Goal: Task Accomplishment & Management: Complete application form

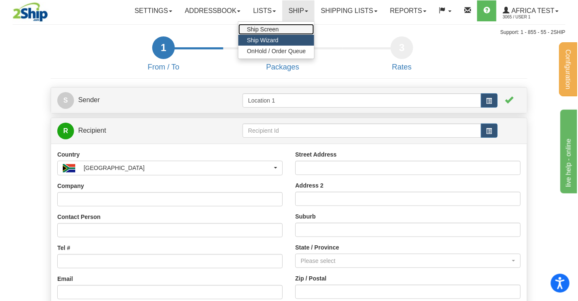
click at [274, 28] on span "Ship Screen" at bounding box center [263, 29] width 32 height 7
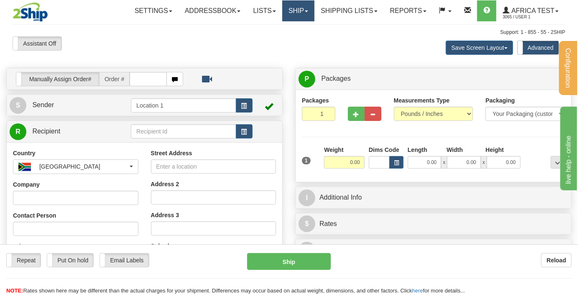
click at [295, 14] on link "Ship" at bounding box center [298, 10] width 32 height 21
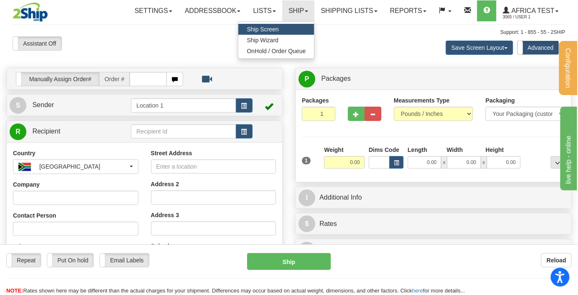
click at [367, 50] on div "Save Screen Layout Save Layout Reset to Default Standard Advanced" at bounding box center [453, 47] width 235 height 23
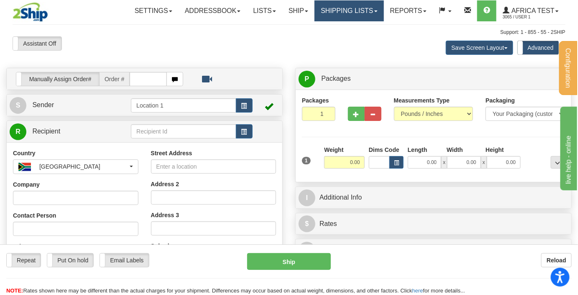
click at [356, 13] on link "Shipping lists" at bounding box center [349, 10] width 69 height 21
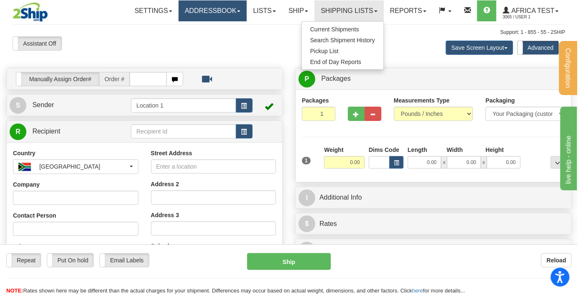
click at [211, 16] on link "Addressbook" at bounding box center [213, 10] width 69 height 21
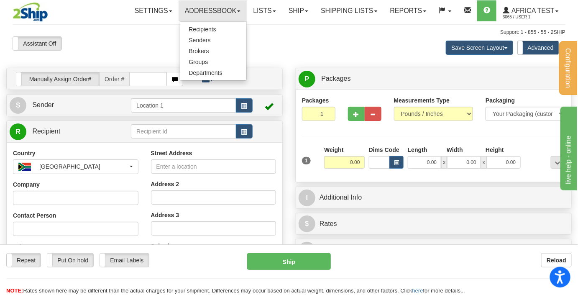
click at [559, 279] on icon "Open accessiBe: accessibility options, statement and help" at bounding box center [560, 276] width 10 height 13
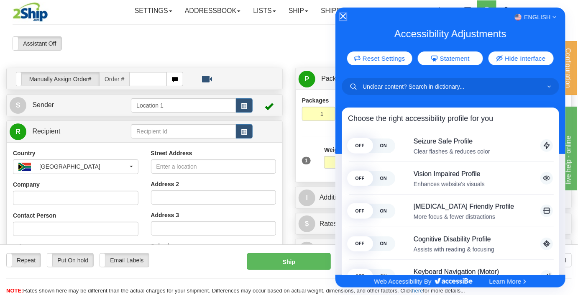
click at [342, 18] on icon "Close Accessibility Interface" at bounding box center [343, 16] width 6 height 6
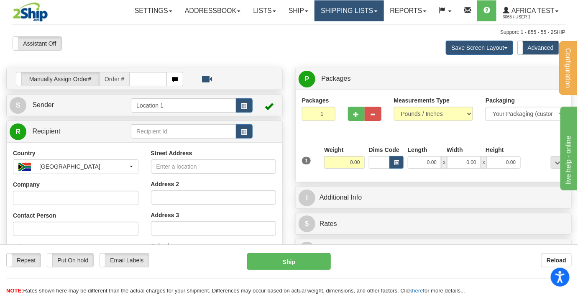
click at [331, 8] on link "Shipping lists" at bounding box center [349, 10] width 69 height 21
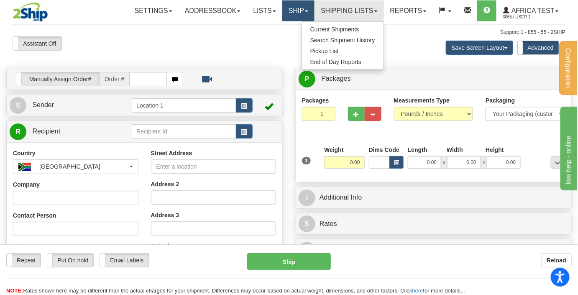
click at [291, 13] on link "Ship" at bounding box center [298, 10] width 32 height 21
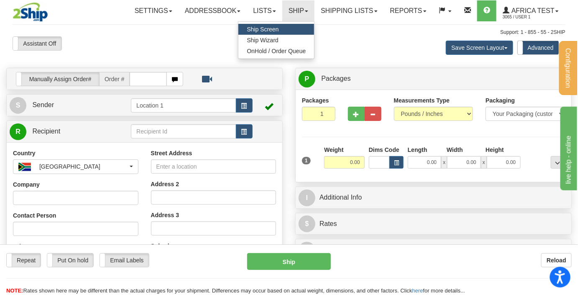
click at [563, 279] on icon "Open accessiBe: accessibility options, statement and help" at bounding box center [560, 276] width 10 height 13
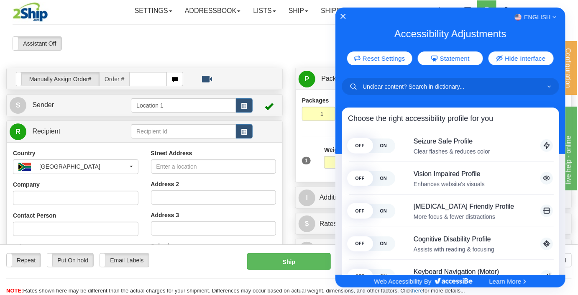
click at [266, 49] on div at bounding box center [289, 147] width 578 height 295
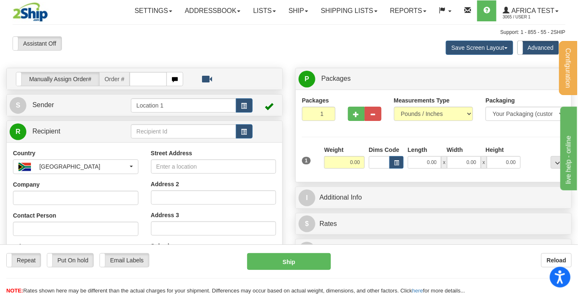
click at [558, 278] on icon "Open accessiBe: accessibility options, statement and help" at bounding box center [560, 276] width 10 height 13
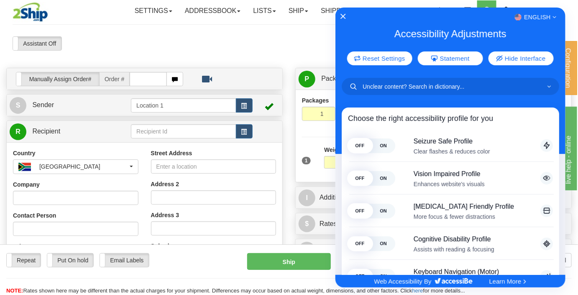
click at [146, 36] on div at bounding box center [289, 147] width 578 height 295
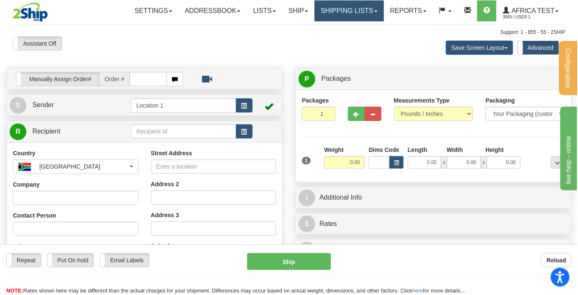
click at [333, 5] on link "Shipping lists" at bounding box center [349, 10] width 69 height 21
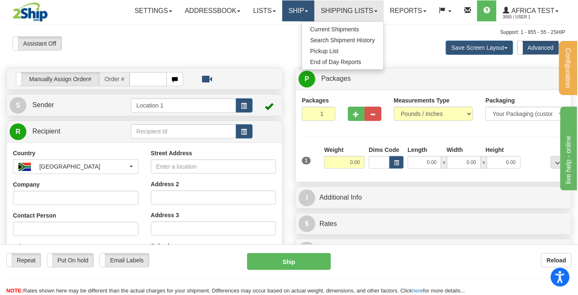
click at [288, 10] on link "Ship" at bounding box center [298, 10] width 32 height 21
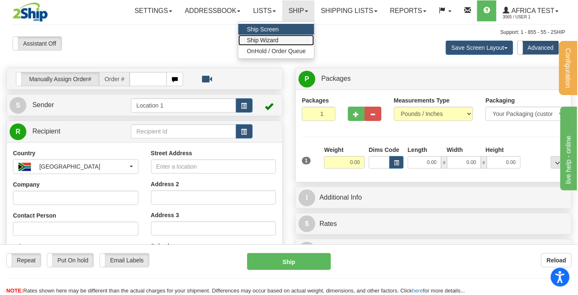
click at [270, 38] on span "Ship Wizard" at bounding box center [262, 40] width 31 height 7
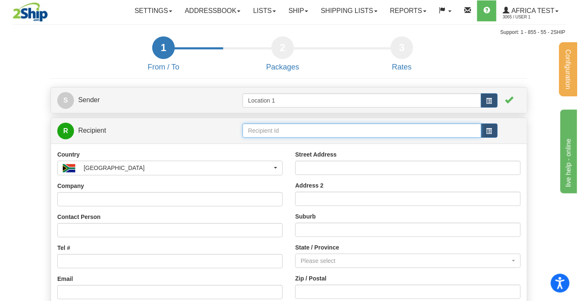
click at [291, 130] on input "text" at bounding box center [362, 130] width 238 height 14
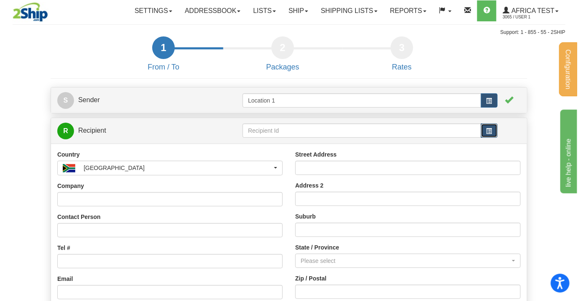
click at [494, 130] on button "button" at bounding box center [489, 130] width 17 height 14
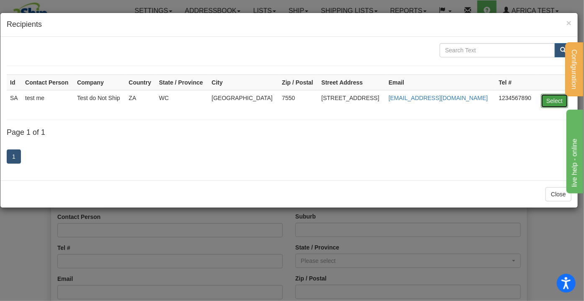
click at [558, 98] on button "Select" at bounding box center [554, 101] width 27 height 14
type input "SA"
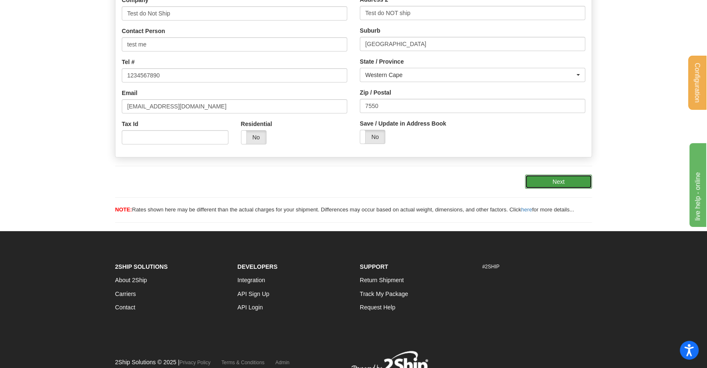
click at [558, 179] on button "Next" at bounding box center [558, 181] width 67 height 14
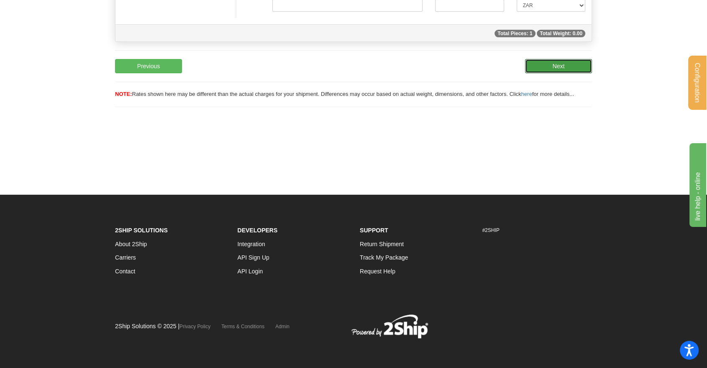
scroll to position [58, 0]
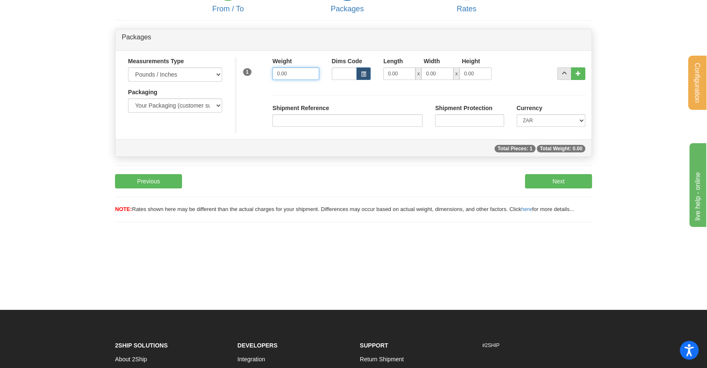
click at [305, 74] on input "0.00" at bounding box center [295, 73] width 46 height 13
type input "1"
click at [381, 88] on div "Shipment Reference Shipment Protection Currency CAD USD EUR ZAR RON ANG ARN AUD…" at bounding box center [428, 110] width 325 height 46
click at [547, 181] on button "Next" at bounding box center [558, 181] width 67 height 14
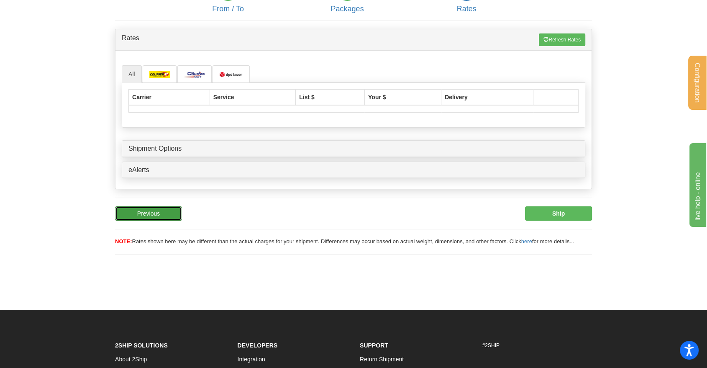
click at [157, 208] on button "Previous" at bounding box center [148, 213] width 67 height 14
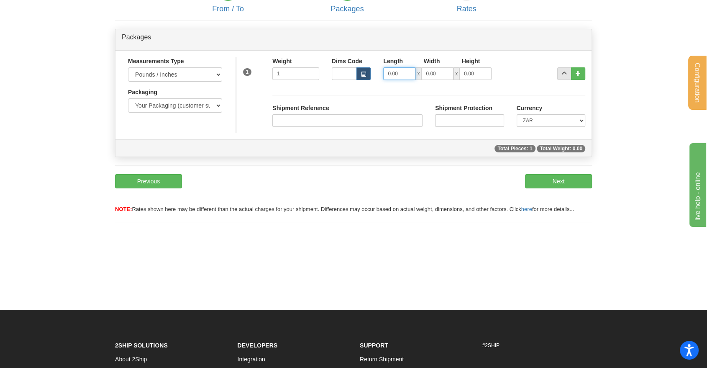
click at [399, 72] on input "0.00" at bounding box center [399, 73] width 32 height 13
type input "2"
click at [437, 70] on input "0.00" at bounding box center [437, 73] width 32 height 13
drag, startPoint x: 402, startPoint y: 80, endPoint x: 210, endPoint y: 76, distance: 192.0
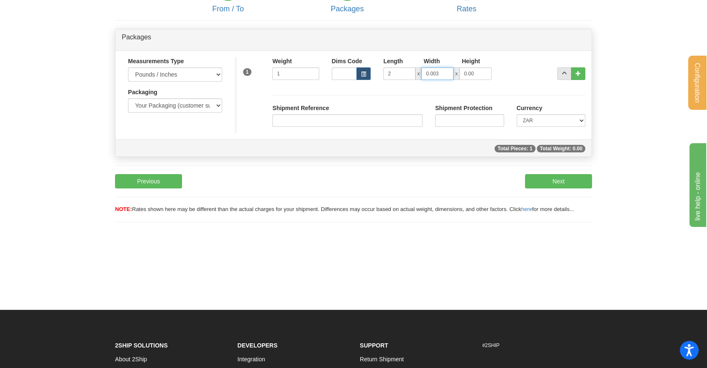
click at [205, 75] on div "Measurements Type Pounds / Inches Kilograms / Centimeters Packaging Your Packag…" at bounding box center [353, 95] width 476 height 76
type input "3"
click at [476, 71] on input "0.00" at bounding box center [475, 73] width 32 height 13
click at [475, 71] on input "0.00" at bounding box center [475, 73] width 32 height 13
type input "2"
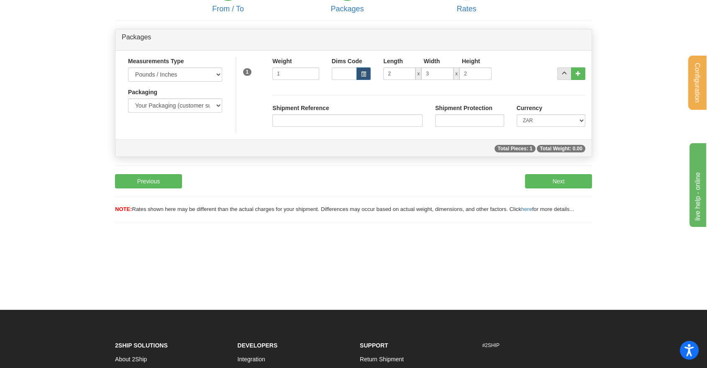
click at [568, 90] on div "Shipment Reference Shipment Protection Currency CAD USD EUR ZAR RON ANG ARN AUD…" at bounding box center [428, 110] width 325 height 46
click at [561, 178] on button "Next" at bounding box center [558, 181] width 67 height 14
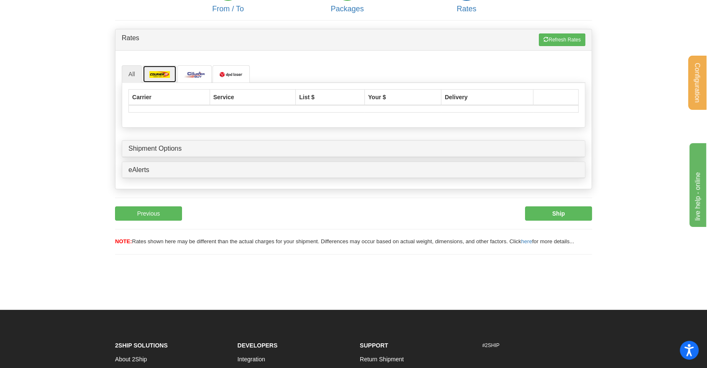
click at [169, 77] on link at bounding box center [160, 74] width 34 height 18
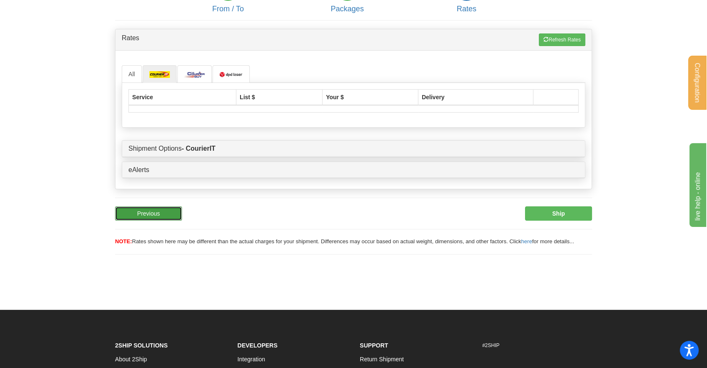
click at [161, 213] on button "Previous" at bounding box center [148, 213] width 67 height 14
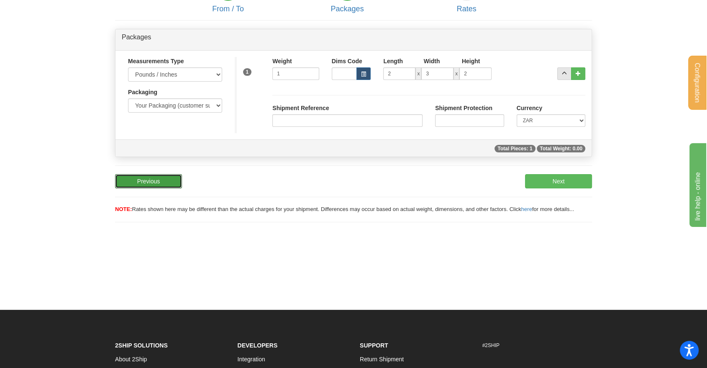
click at [170, 184] on button "Previous" at bounding box center [148, 181] width 67 height 14
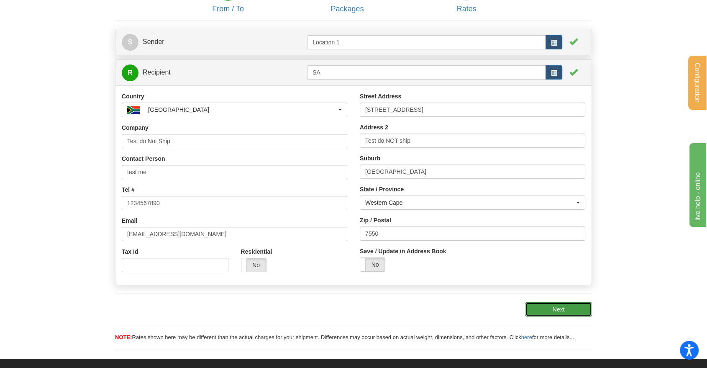
click at [550, 300] on button "Next" at bounding box center [558, 309] width 67 height 14
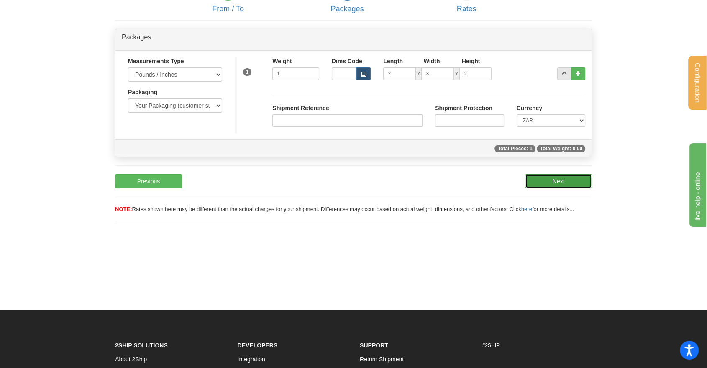
click at [563, 187] on button "Next" at bounding box center [558, 181] width 67 height 14
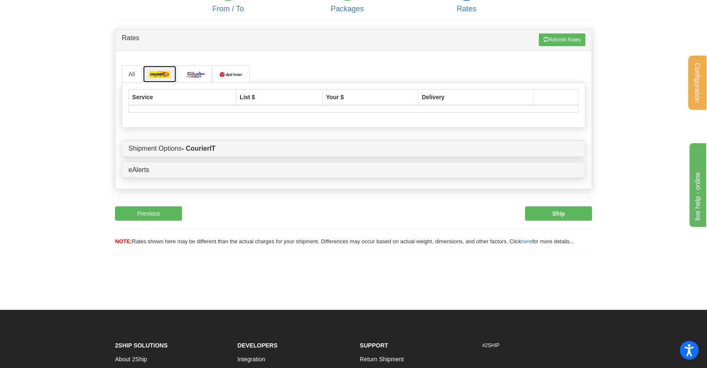
click at [167, 77] on link at bounding box center [160, 74] width 34 height 18
click at [200, 73] on img at bounding box center [194, 74] width 21 height 7
click at [235, 77] on link at bounding box center [230, 74] width 37 height 18
click at [164, 74] on img at bounding box center [159, 74] width 21 height 7
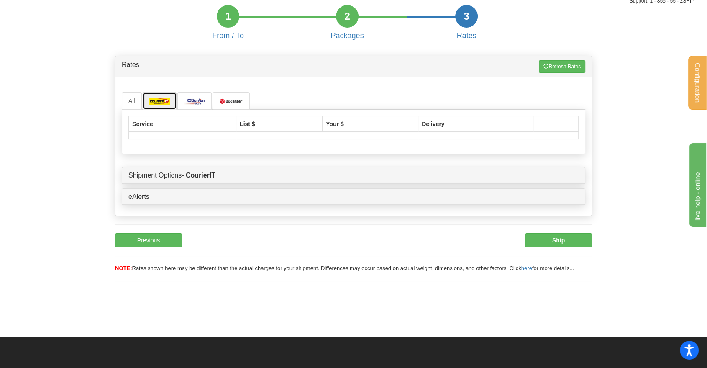
scroll to position [0, 0]
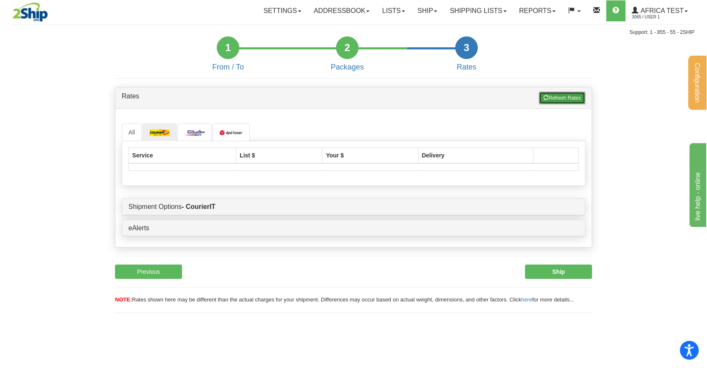
click at [569, 102] on button "Refresh Rates" at bounding box center [562, 98] width 46 height 13
click at [563, 100] on button "Refresh Rates" at bounding box center [562, 98] width 46 height 13
click at [178, 267] on button "Previous" at bounding box center [148, 271] width 67 height 14
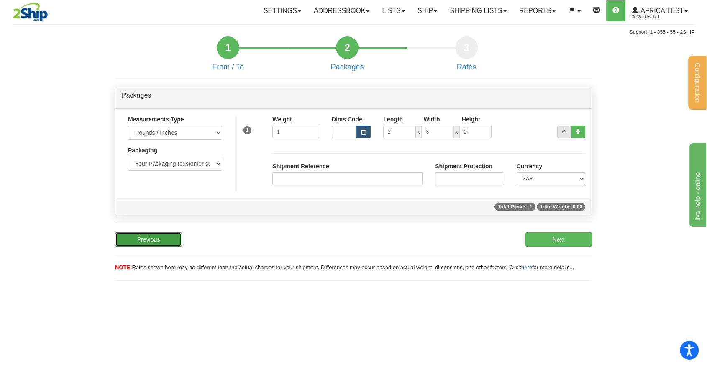
click at [161, 239] on button "Previous" at bounding box center [148, 239] width 67 height 14
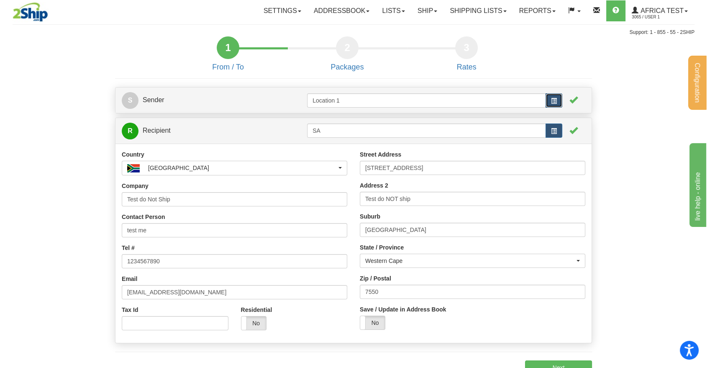
click at [561, 97] on button "button" at bounding box center [553, 100] width 17 height 14
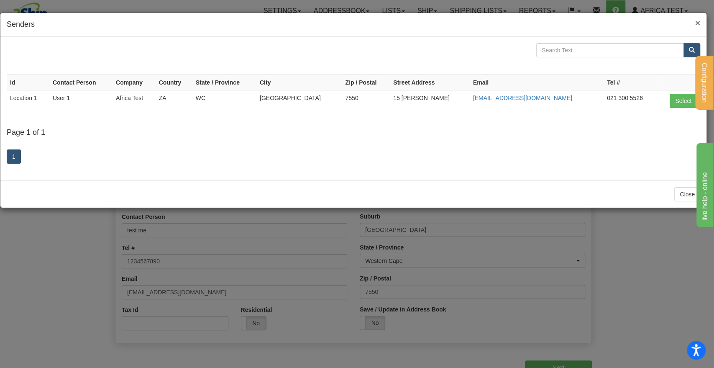
click at [578, 21] on span "×" at bounding box center [697, 23] width 5 height 10
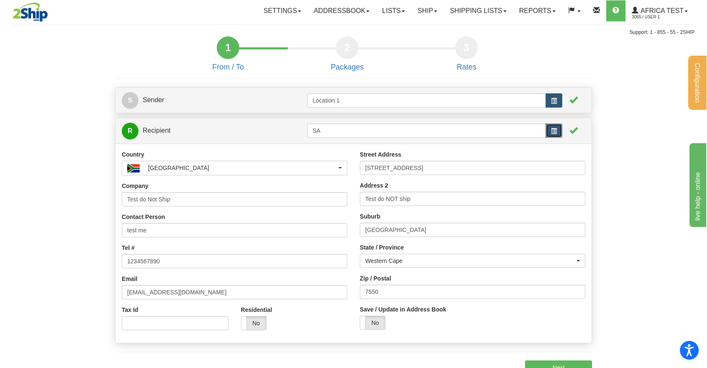
click at [549, 132] on button "button" at bounding box center [553, 130] width 17 height 14
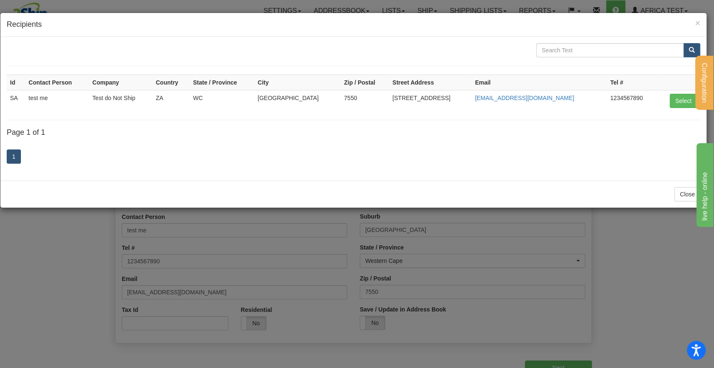
click at [578, 100] on td "Select" at bounding box center [678, 100] width 43 height 21
click at [578, 100] on button "Select" at bounding box center [683, 101] width 27 height 14
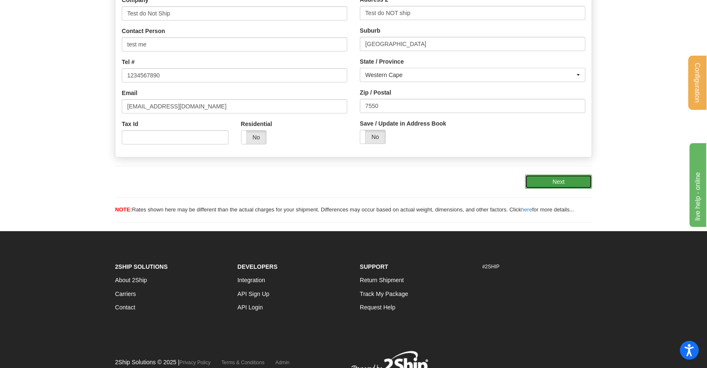
click at [573, 177] on button "Next" at bounding box center [558, 181] width 67 height 14
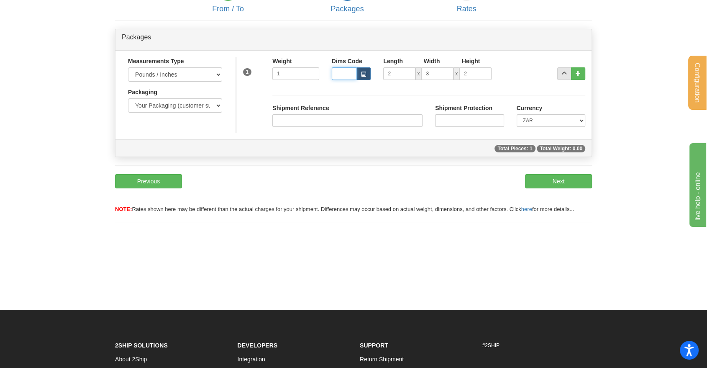
click at [341, 73] on input "Dims Code" at bounding box center [345, 73] width 26 height 13
click at [292, 156] on div "Packages Measurements Type Pounds / Inches Kilograms / Centimeters Packaging Yo…" at bounding box center [353, 93] width 477 height 128
click at [569, 174] on button "Next" at bounding box center [558, 181] width 67 height 14
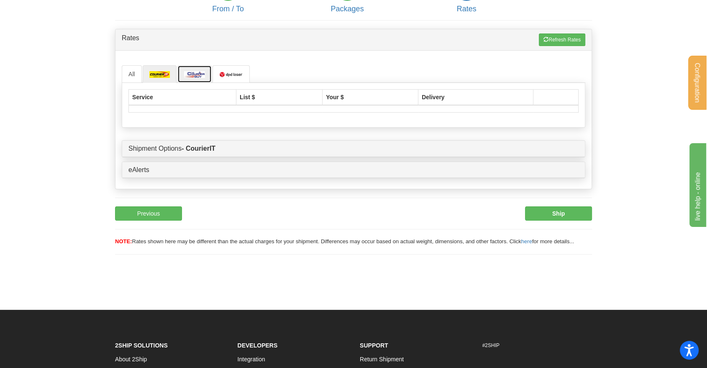
drag, startPoint x: 195, startPoint y: 74, endPoint x: 235, endPoint y: 110, distance: 54.5
click at [195, 74] on img at bounding box center [194, 74] width 21 height 7
drag, startPoint x: 240, startPoint y: 75, endPoint x: 239, endPoint y: 83, distance: 8.0
click at [240, 74] on img at bounding box center [230, 74] width 23 height 7
click at [557, 39] on button "Refresh Rates" at bounding box center [562, 39] width 46 height 13
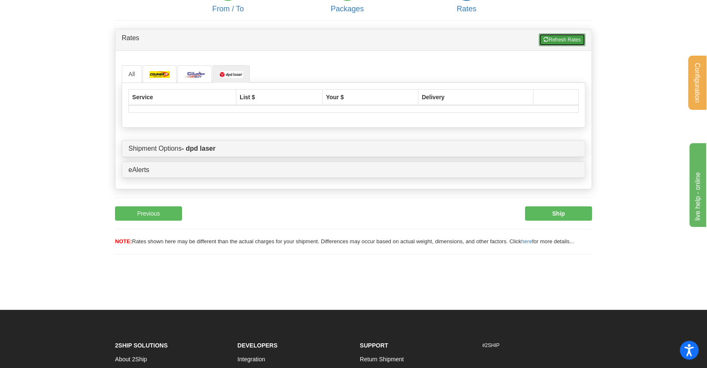
click at [546, 39] on span "button" at bounding box center [545, 39] width 5 height 5
click at [573, 36] on button "Refresh Rates" at bounding box center [562, 39] width 46 height 13
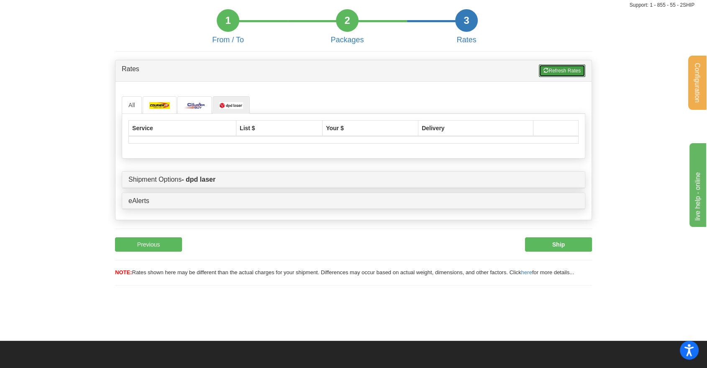
scroll to position [0, 0]
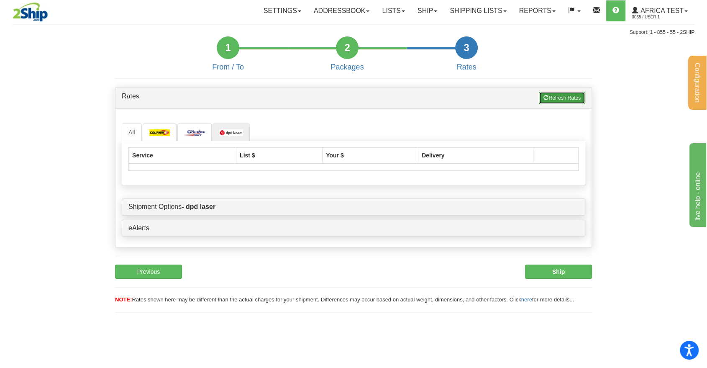
click at [565, 97] on button "Refresh Rates" at bounding box center [562, 98] width 46 height 13
click at [556, 100] on button "Refresh Rates" at bounding box center [562, 98] width 46 height 13
click at [558, 96] on button "Refresh Rates" at bounding box center [562, 98] width 46 height 13
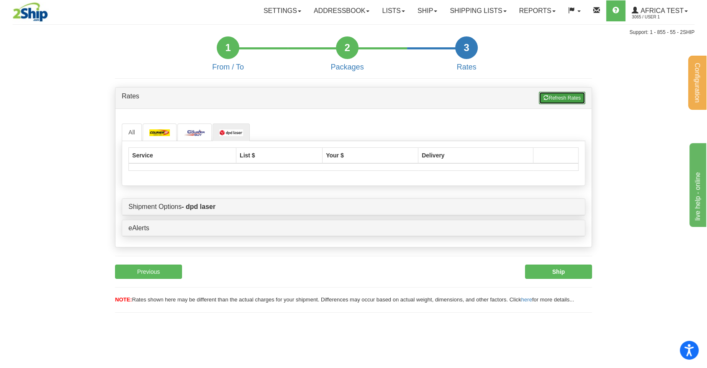
click at [558, 96] on button "Refresh Rates" at bounding box center [562, 98] width 46 height 13
click at [578, 300] on icon "Open accessiBe: accessibility options, statement and help" at bounding box center [689, 351] width 10 height 11
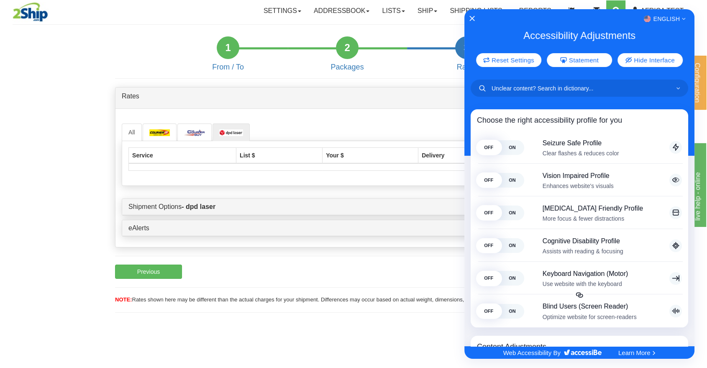
click at [409, 300] on div at bounding box center [353, 184] width 707 height 368
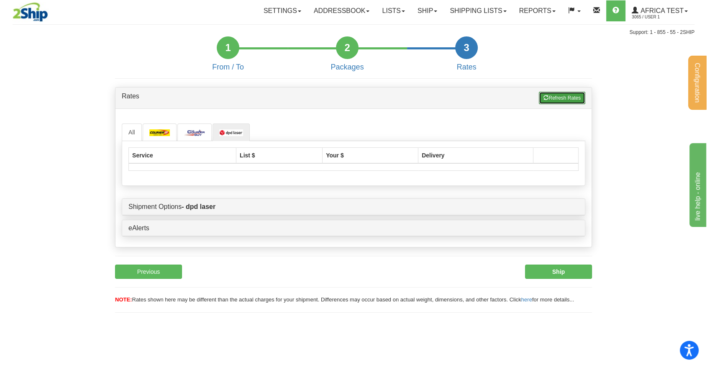
click at [553, 101] on button "Refresh Rates" at bounding box center [562, 98] width 46 height 13
click at [567, 264] on button "Ship" at bounding box center [558, 271] width 67 height 14
click at [166, 271] on button "Previous" at bounding box center [148, 271] width 67 height 14
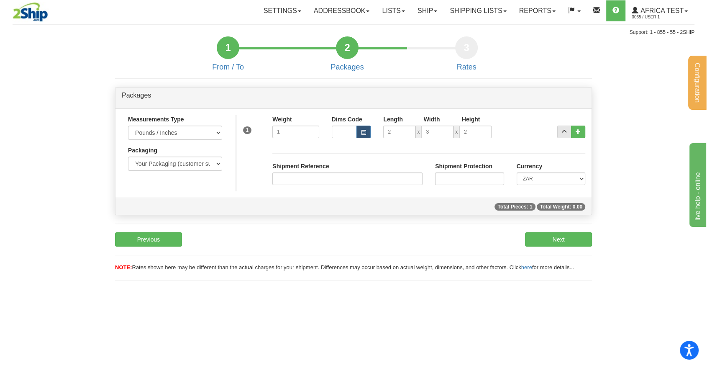
click at [335, 186] on div "Shipment Reference" at bounding box center [347, 176] width 163 height 29
click at [423, 130] on input "3" at bounding box center [437, 131] width 32 height 13
type input "3.00"
click at [481, 129] on input "2" at bounding box center [475, 131] width 32 height 13
type input "2.00"
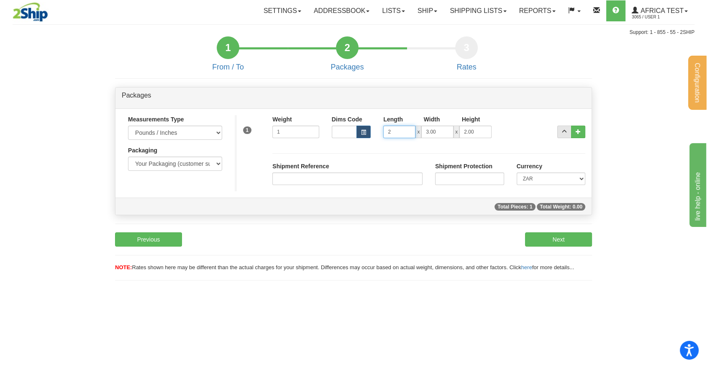
click at [402, 136] on input "2" at bounding box center [399, 131] width 32 height 13
type input "2.00"
click at [315, 133] on input "1" at bounding box center [295, 131] width 46 height 13
type input "1.00"
click at [555, 229] on div "S Sender Location 1 Yes" at bounding box center [353, 179] width 489 height 219
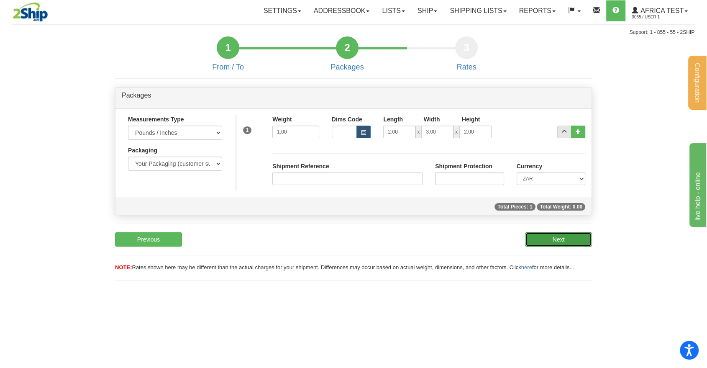
click at [562, 235] on button "Next" at bounding box center [558, 239] width 67 height 14
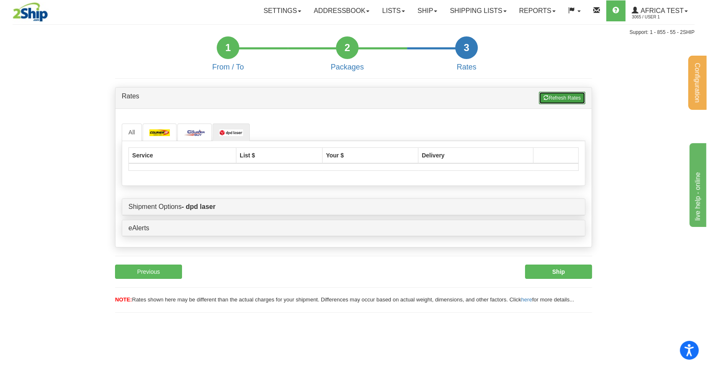
click at [560, 102] on button "Refresh Rates" at bounding box center [562, 98] width 46 height 13
click at [544, 93] on button "Refresh Rates" at bounding box center [562, 98] width 46 height 13
click at [162, 131] on img at bounding box center [159, 132] width 21 height 7
click at [210, 141] on div "Service List $ Your $ Delivery" at bounding box center [353, 163] width 463 height 45
click at [193, 131] on img at bounding box center [194, 132] width 21 height 7
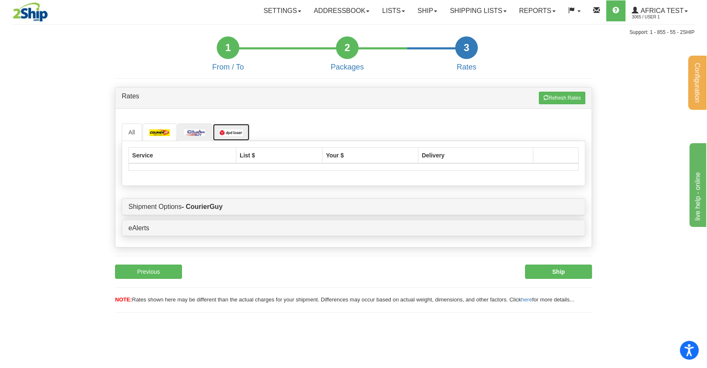
click at [231, 133] on img at bounding box center [230, 132] width 23 height 7
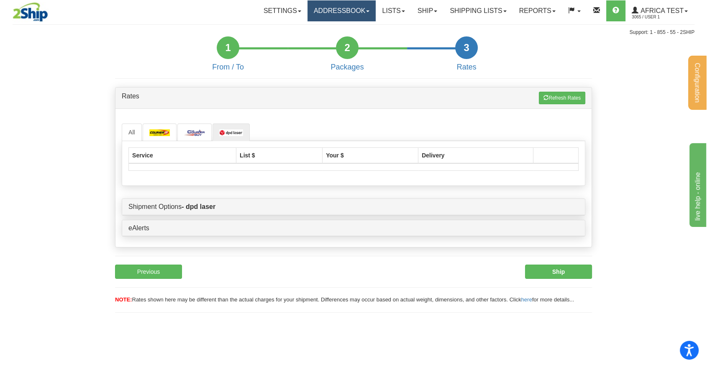
click at [335, 9] on link "Addressbook" at bounding box center [341, 10] width 69 height 21
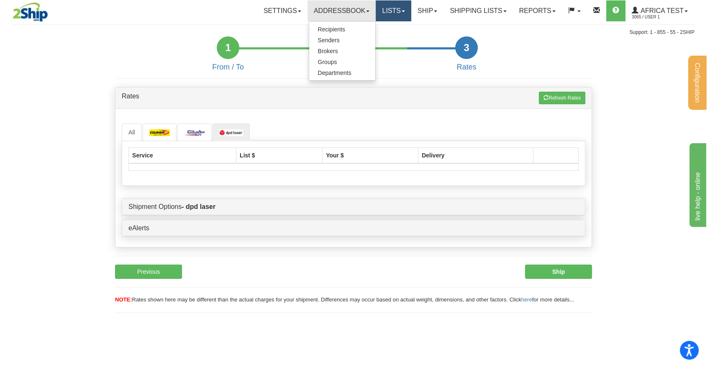
click at [399, 9] on link "Lists" at bounding box center [393, 10] width 35 height 21
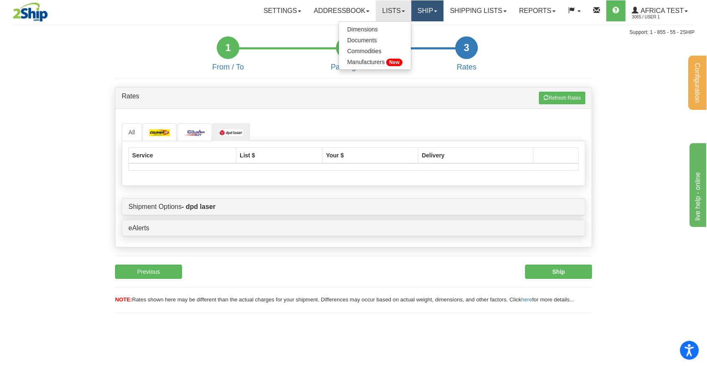
click at [422, 10] on link "Ship" at bounding box center [427, 10] width 32 height 21
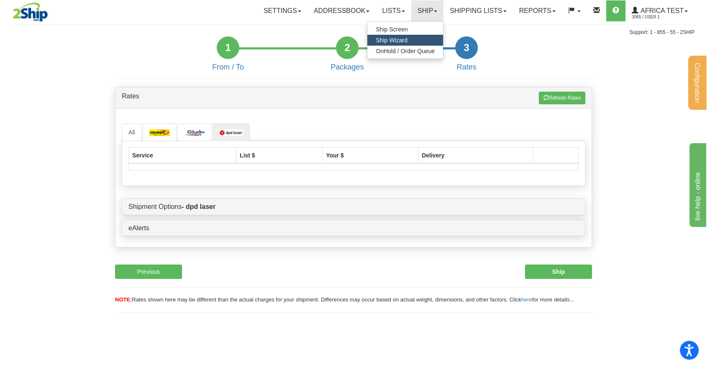
click at [534, 44] on div "1 From / To 2 Packages 3 Int Opt 3 Rates" at bounding box center [347, 52] width 477 height 33
click at [578, 96] on form "1 From / To 2 Packages 3 Int Opt 3 Rates S Sender Location 1" at bounding box center [354, 178] width 682 height 284
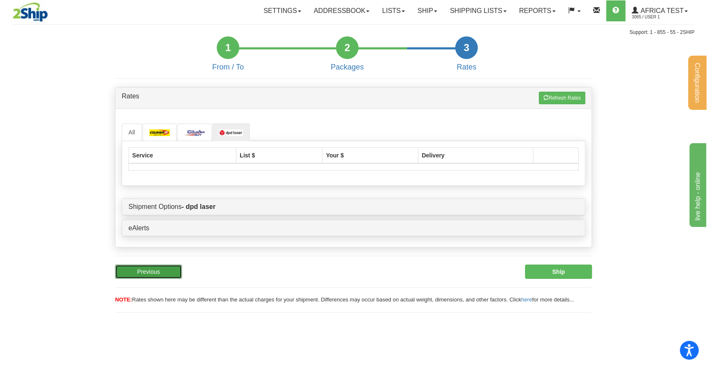
click at [173, 272] on button "Previous" at bounding box center [148, 271] width 67 height 14
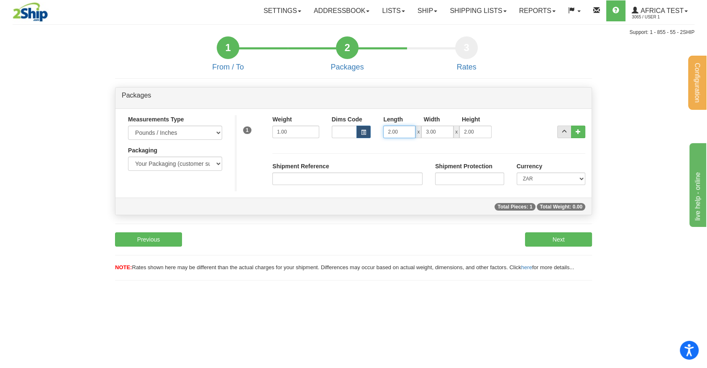
click at [402, 125] on input "2.00" at bounding box center [399, 131] width 32 height 13
click at [539, 139] on div "1 Weight 1.00 Dims Code x" at bounding box center [413, 130] width 357 height 30
click at [435, 8] on link "Ship" at bounding box center [427, 10] width 32 height 21
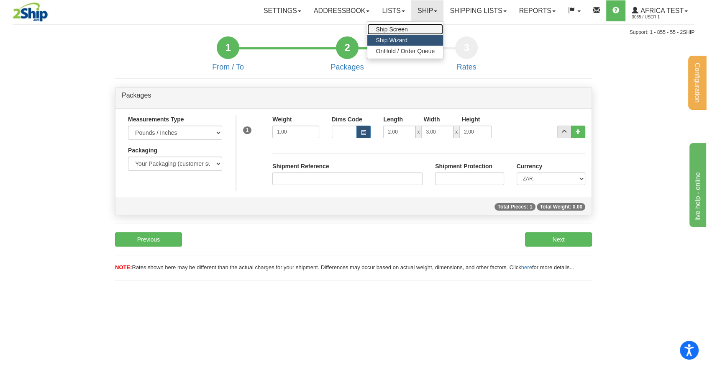
click at [400, 31] on span "Ship Screen" at bounding box center [392, 29] width 32 height 7
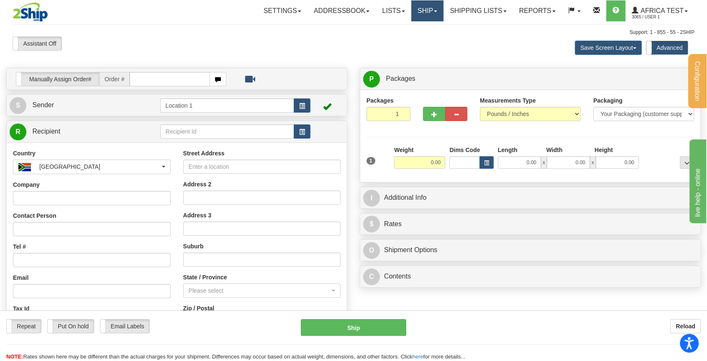
click at [419, 13] on link "Ship" at bounding box center [427, 10] width 32 height 21
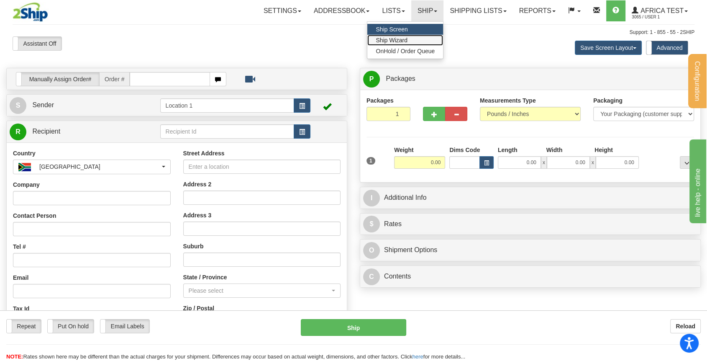
click at [385, 44] on link "Ship Wizard" at bounding box center [405, 40] width 76 height 11
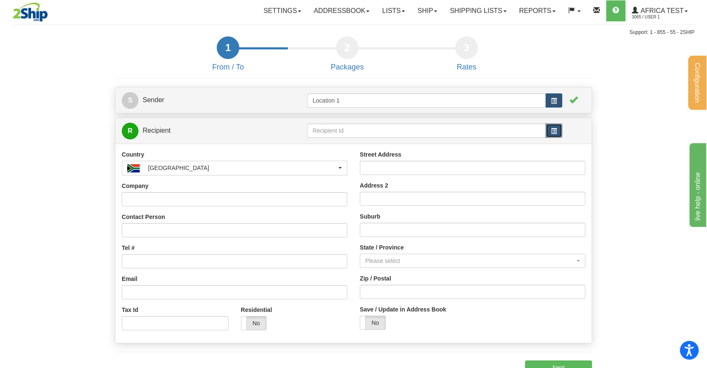
click at [556, 134] on button "button" at bounding box center [553, 130] width 17 height 14
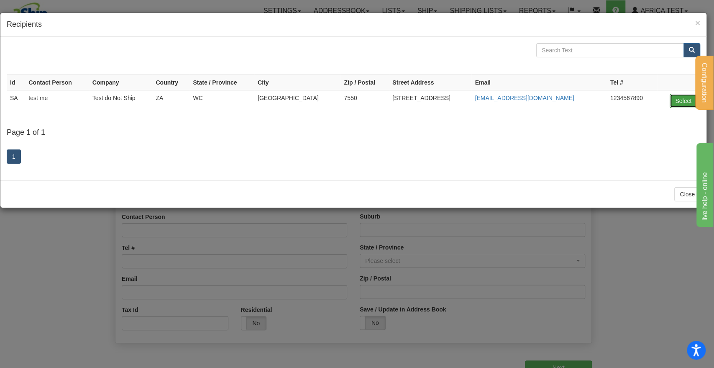
click at [683, 96] on button "Select" at bounding box center [683, 101] width 27 height 14
type input "SA"
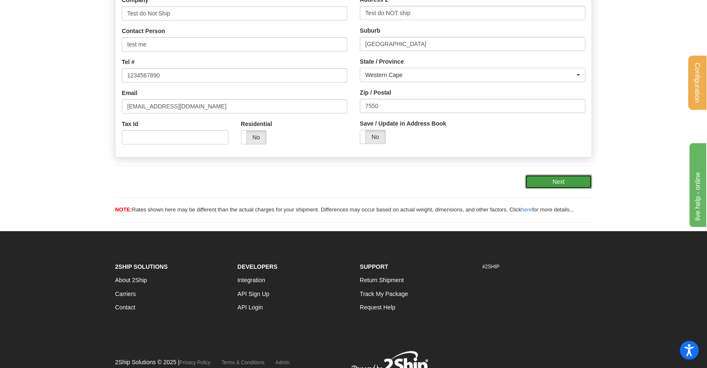
click at [554, 174] on button "Next" at bounding box center [558, 181] width 67 height 14
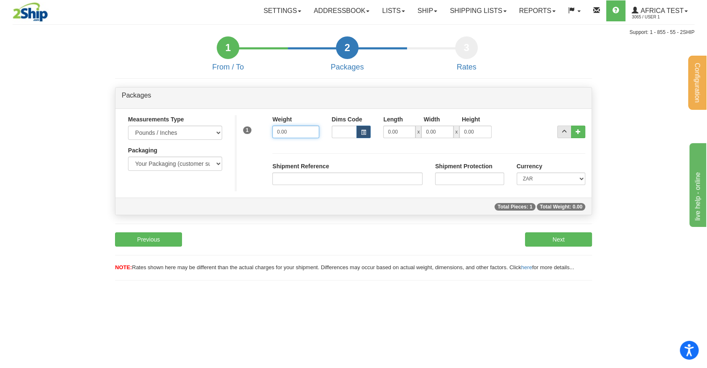
click at [295, 128] on input "0.00" at bounding box center [295, 131] width 46 height 13
click at [289, 131] on input "0.00" at bounding box center [295, 131] width 46 height 13
type input "1"
click at [390, 128] on input "0.00" at bounding box center [399, 131] width 32 height 13
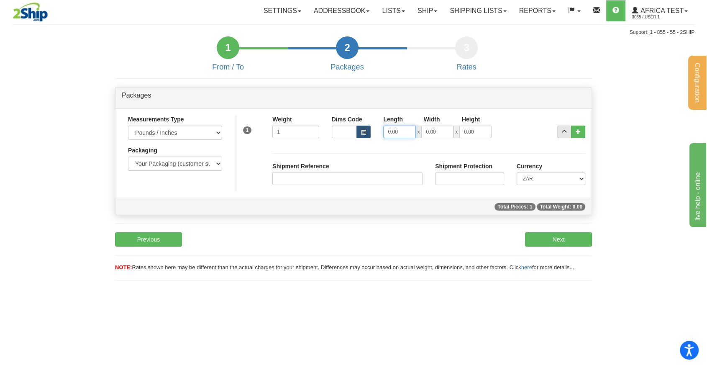
click at [390, 128] on input "0.00" at bounding box center [399, 131] width 32 height 13
type input "2"
click at [438, 133] on input "0.00" at bounding box center [437, 131] width 32 height 13
drag, startPoint x: 440, startPoint y: 129, endPoint x: 381, endPoint y: 146, distance: 61.0
click at [381, 146] on div "1 Weight 1 Dims Code Length Width 2" at bounding box center [413, 153] width 345 height 76
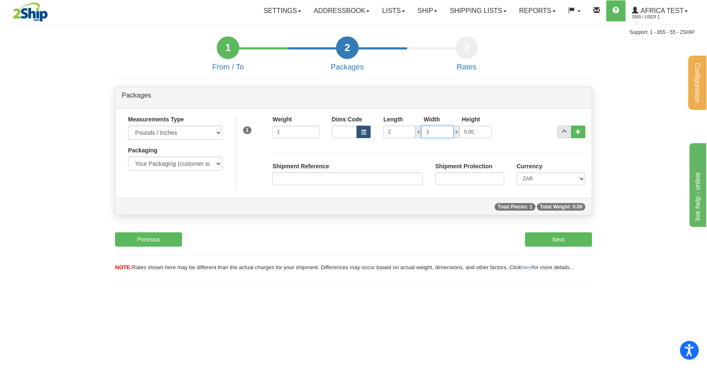
type input "3"
click at [476, 133] on input "0.00" at bounding box center [475, 131] width 32 height 13
type input "1"
click at [550, 89] on div "Packages" at bounding box center [353, 97] width 476 height 21
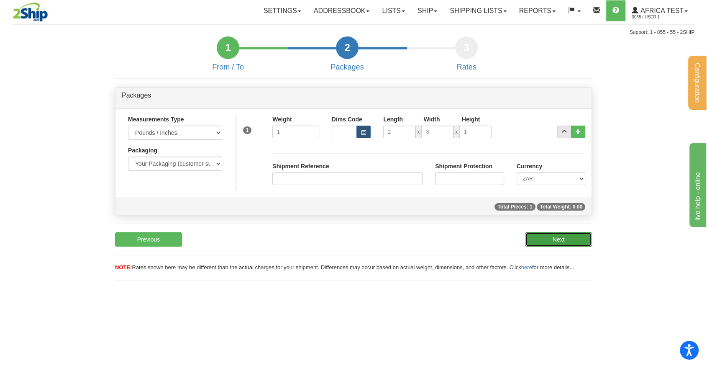
click at [560, 239] on button "Next" at bounding box center [558, 239] width 67 height 14
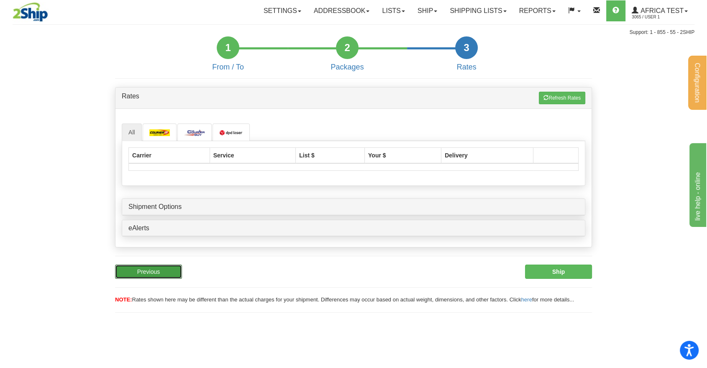
click at [179, 264] on button "Previous" at bounding box center [148, 271] width 67 height 14
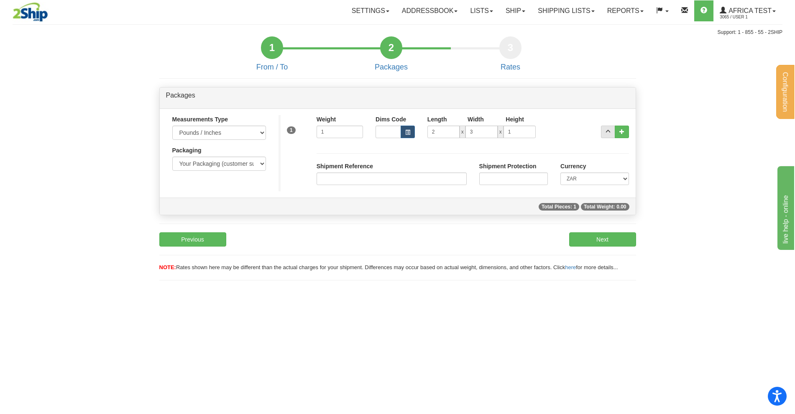
click at [461, 267] on div "NOTE: Rates shown here may be different than the actual charges for your shipme…" at bounding box center [397, 268] width 489 height 8
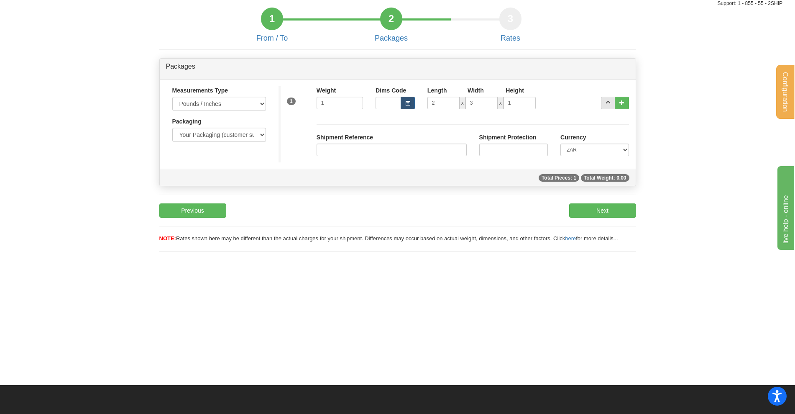
scroll to position [52, 0]
